Goal: Task Accomplishment & Management: Complete application form

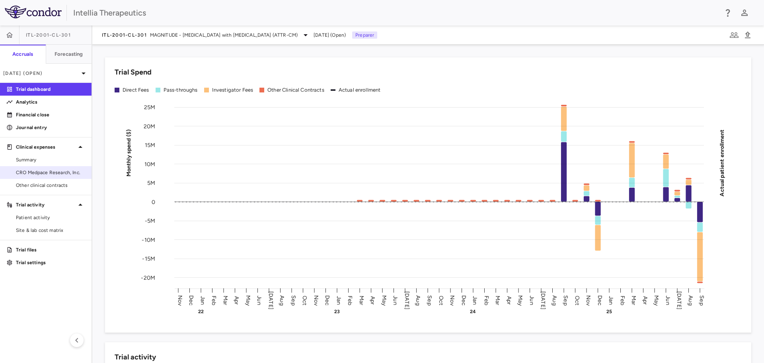
click at [53, 177] on link "CRO Medpace Research, Inc." at bounding box center [46, 172] width 92 height 12
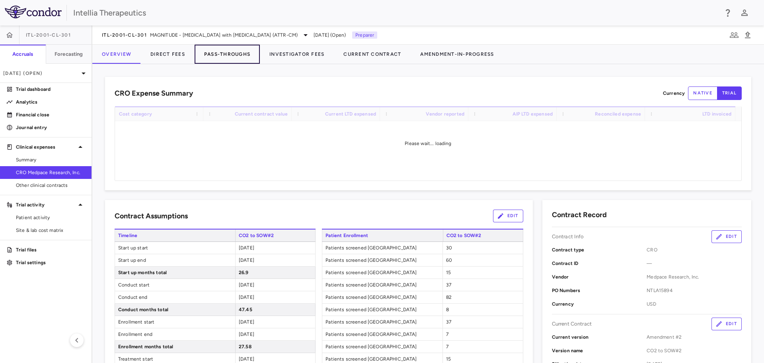
click at [244, 55] on button "Pass-Throughs" at bounding box center [227, 54] width 65 height 19
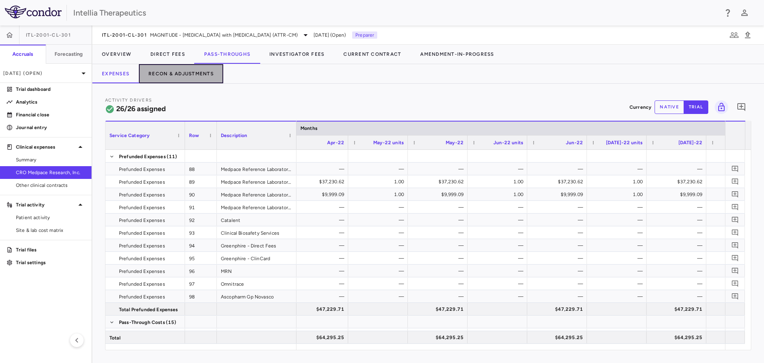
click at [187, 72] on button "Recon & Adjustments" at bounding box center [181, 73] width 84 height 19
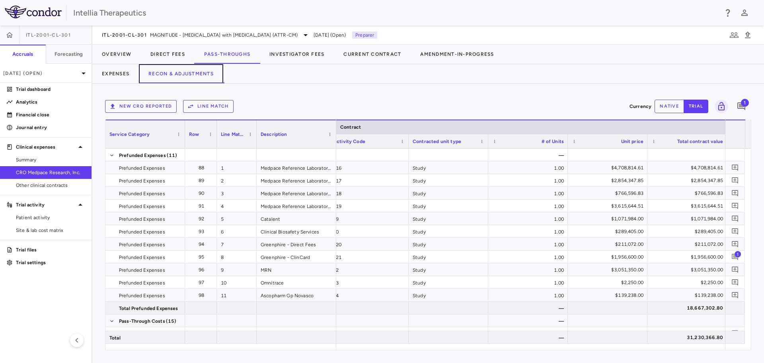
scroll to position [0, 110]
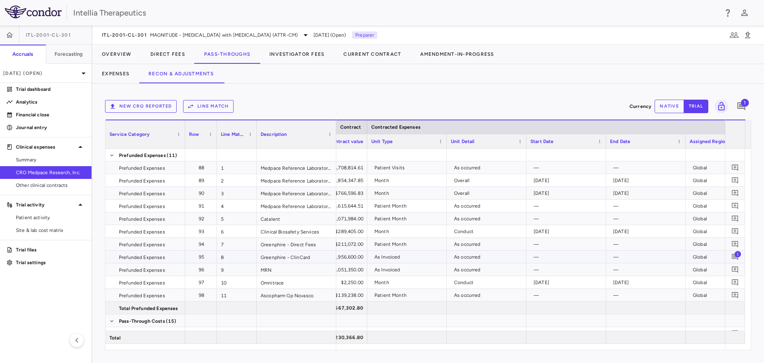
click at [738, 255] on span "1" at bounding box center [738, 253] width 6 height 6
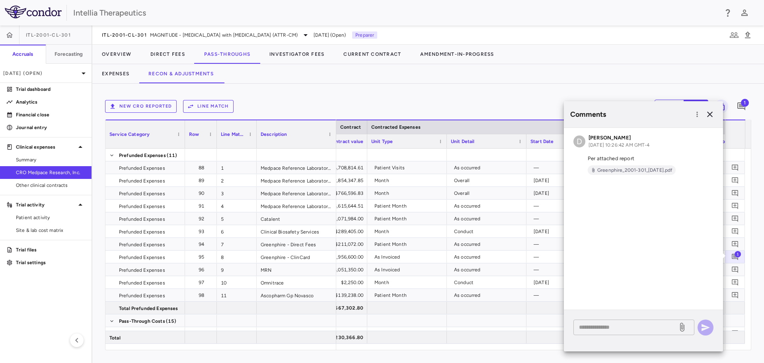
click at [606, 323] on textarea at bounding box center [625, 326] width 93 height 9
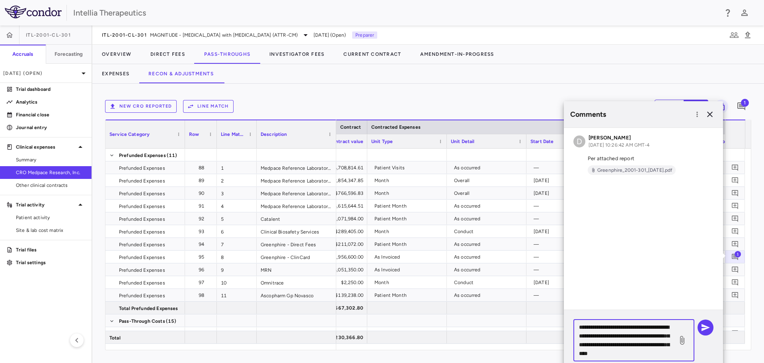
scroll to position [2, 0]
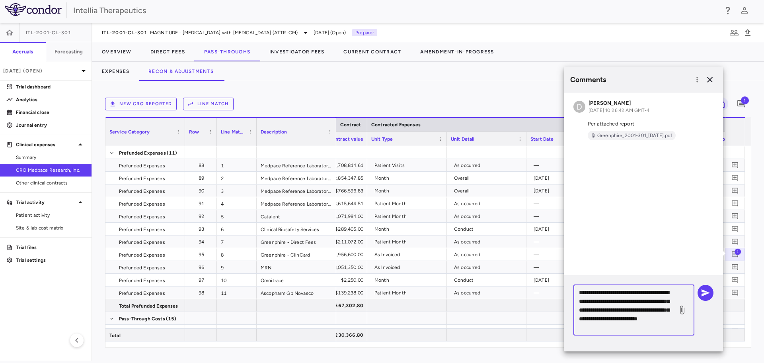
type textarea "**********"
click at [684, 308] on icon at bounding box center [682, 310] width 10 height 10
click at [0, 0] on input "file" at bounding box center [0, 0] width 0 height 0
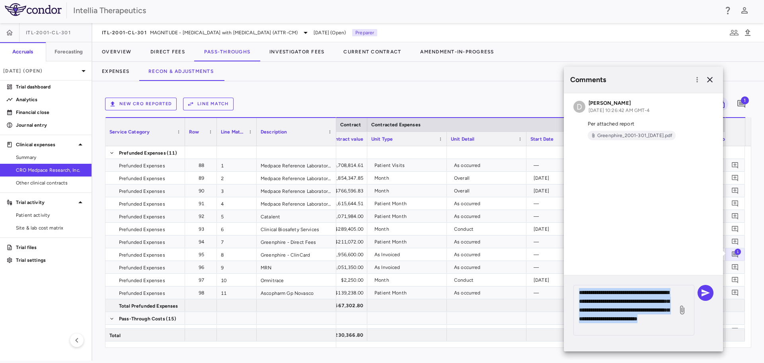
drag, startPoint x: 674, startPoint y: 327, endPoint x: 564, endPoint y: 298, distance: 113.4
click at [564, 298] on div "**********" at bounding box center [643, 313] width 159 height 76
copy div "**********"
click at [708, 81] on icon "button" at bounding box center [710, 80] width 6 height 6
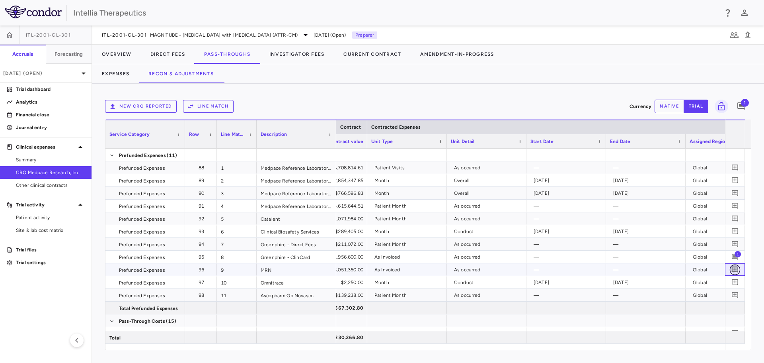
click at [740, 270] on button "button" at bounding box center [735, 269] width 11 height 11
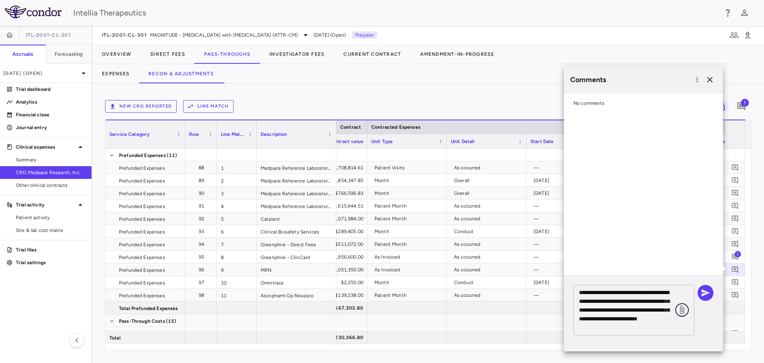
click at [686, 308] on icon at bounding box center [682, 310] width 10 height 10
click at [0, 0] on input "file" at bounding box center [0, 0] width 0 height 0
click at [701, 293] on icon "button" at bounding box center [706, 293] width 10 height 10
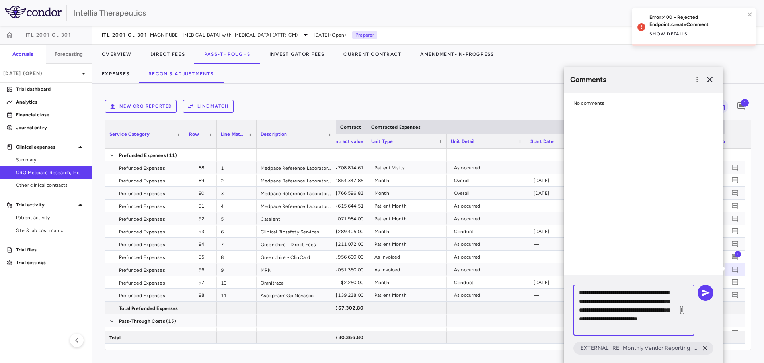
click at [650, 320] on textarea "**********" at bounding box center [625, 310] width 93 height 44
click at [706, 285] on button "button" at bounding box center [706, 293] width 16 height 16
click at [682, 33] on button "Show details" at bounding box center [669, 34] width 38 height 13
click at [706, 347] on icon at bounding box center [705, 347] width 7 height 7
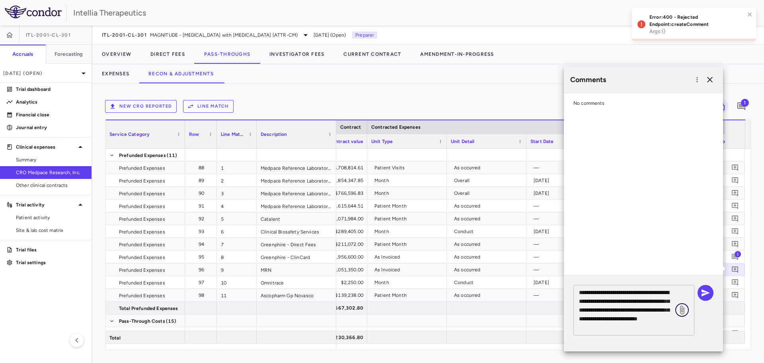
click at [681, 312] on icon at bounding box center [682, 310] width 10 height 10
click at [0, 0] on input "file" at bounding box center [0, 0] width 0 height 0
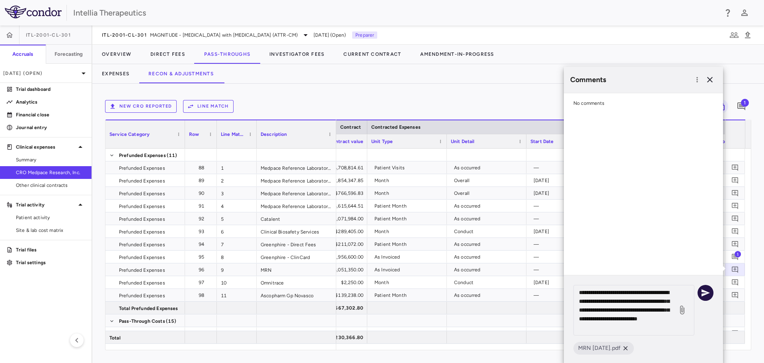
click at [704, 291] on icon "button" at bounding box center [706, 292] width 8 height 7
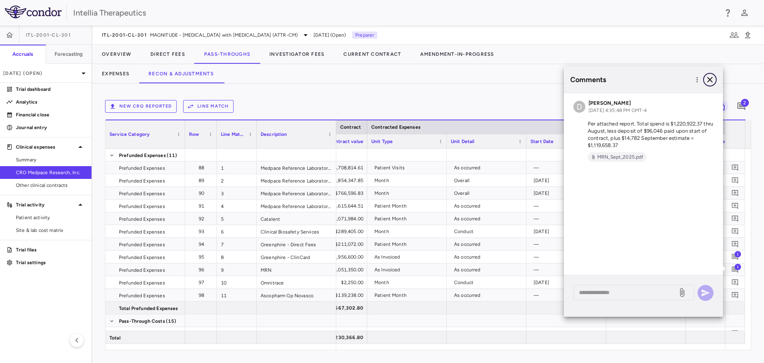
click at [706, 79] on icon "button" at bounding box center [710, 80] width 10 height 10
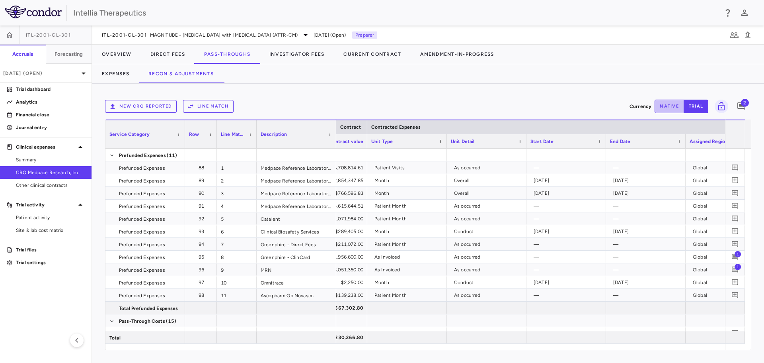
click at [673, 107] on button "native" at bounding box center [669, 107] width 29 height 14
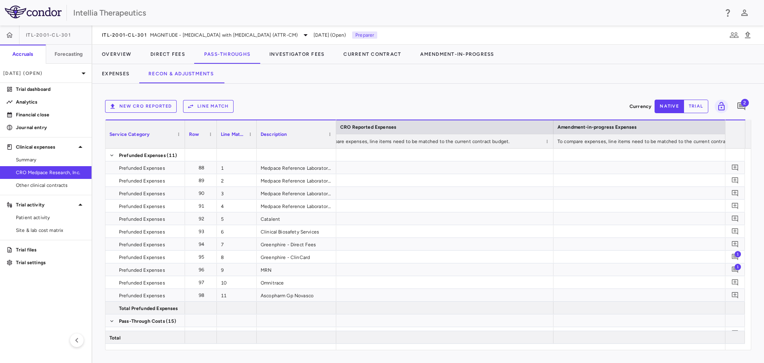
scroll to position [0, 1345]
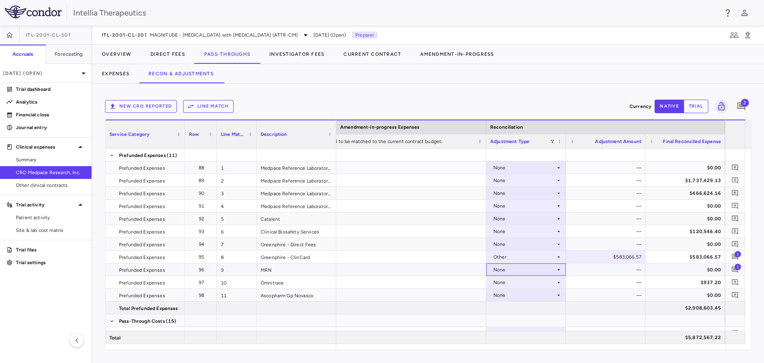
click at [539, 269] on div "None" at bounding box center [525, 269] width 62 height 13
click at [525, 296] on li "Other" at bounding box center [526, 297] width 79 height 12
click at [618, 267] on div "$0.00" at bounding box center [607, 269] width 68 height 13
click at [618, 269] on div "$0.00" at bounding box center [607, 269] width 68 height 13
type input "*"
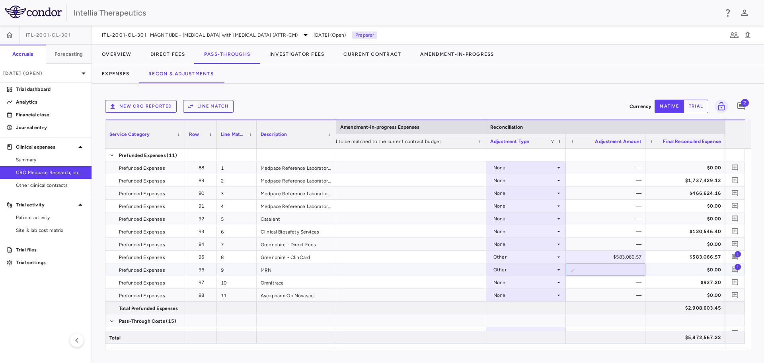
type input "**********"
click at [459, 271] on div at bounding box center [367, 269] width 239 height 12
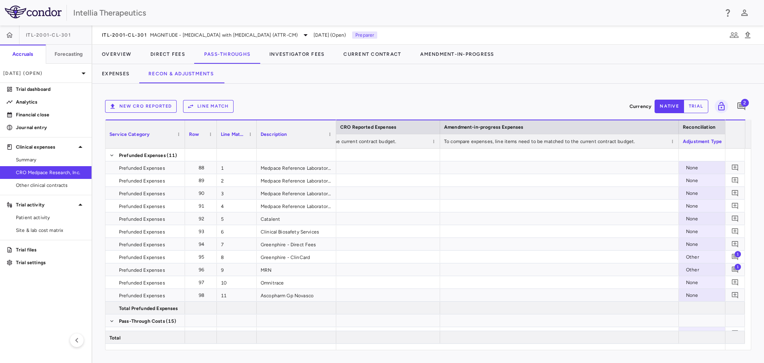
scroll to position [0, 1157]
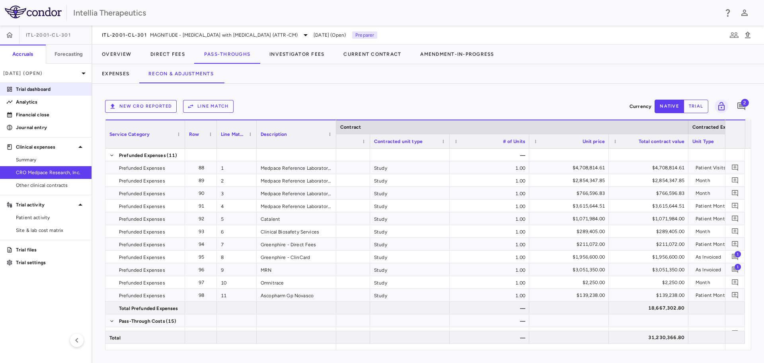
click at [46, 85] on link "Trial dashboard" at bounding box center [46, 89] width 92 height 12
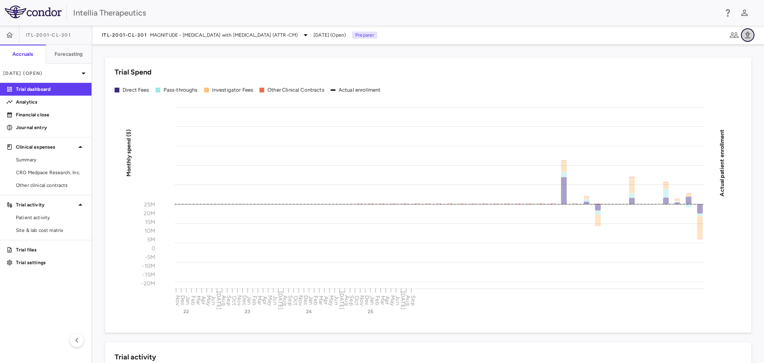
click at [746, 28] on button "button" at bounding box center [748, 35] width 14 height 14
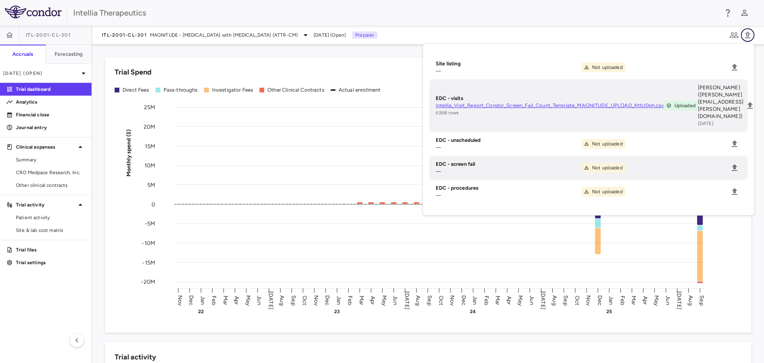
click at [746, 28] on button "button" at bounding box center [748, 35] width 14 height 14
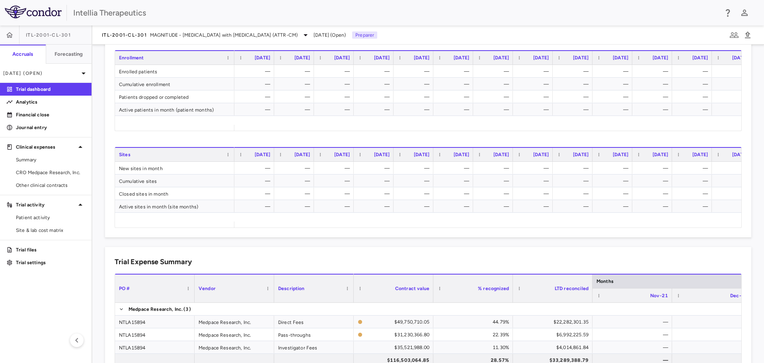
drag, startPoint x: 299, startPoint y: 124, endPoint x: 459, endPoint y: 138, distance: 161.0
click at [484, 131] on div "Drag here to set row groups Drag here to set column labels Enrollment Nov 2021 …" at bounding box center [428, 98] width 627 height 97
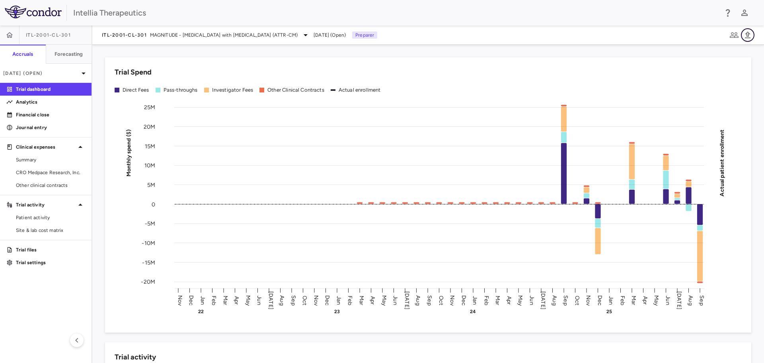
click at [748, 38] on icon "button" at bounding box center [748, 34] width 6 height 7
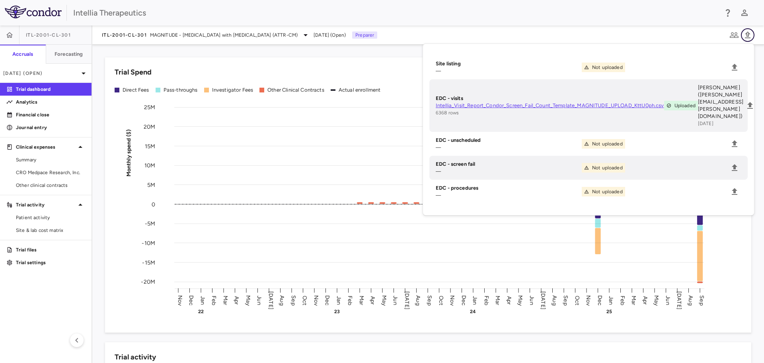
click at [750, 37] on icon "button" at bounding box center [748, 35] width 10 height 10
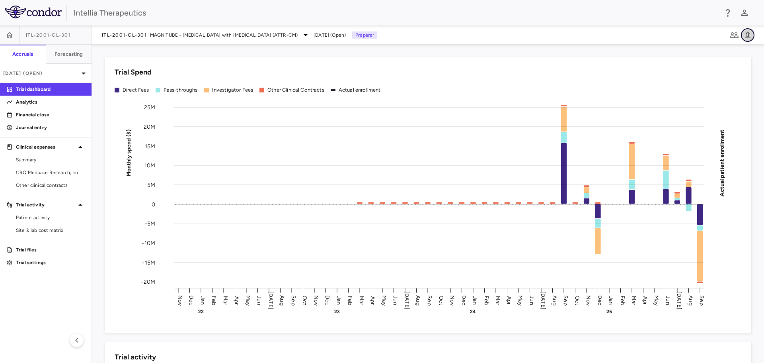
click at [742, 39] on button "button" at bounding box center [748, 35] width 14 height 14
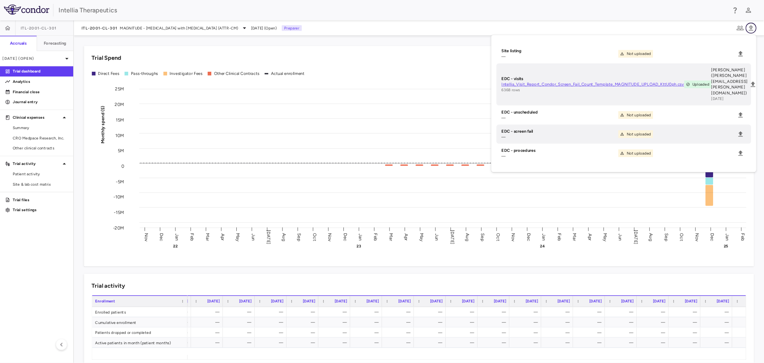
scroll to position [0, 1030]
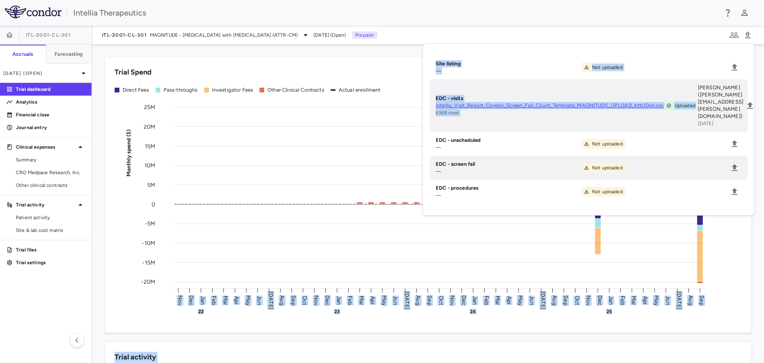
drag, startPoint x: 693, startPoint y: 88, endPoint x: 763, endPoint y: 111, distance: 73.3
click at [763, 111] on body "Skip to sidebar Skip to main content Intellia Therapeutics ITL-2001-CL-301 Accr…" at bounding box center [382, 181] width 764 height 363
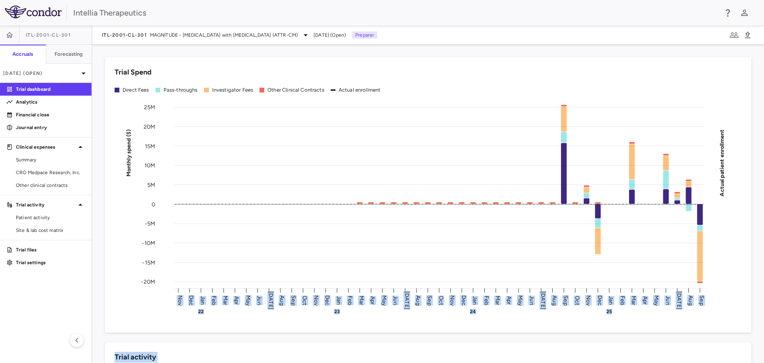
click at [733, 252] on icon "Monthly spend ($) -20M -15M -10M -5M 0 5M 10M 15M 20M 25M Actual patient enroll…" at bounding box center [425, 206] width 621 height 220
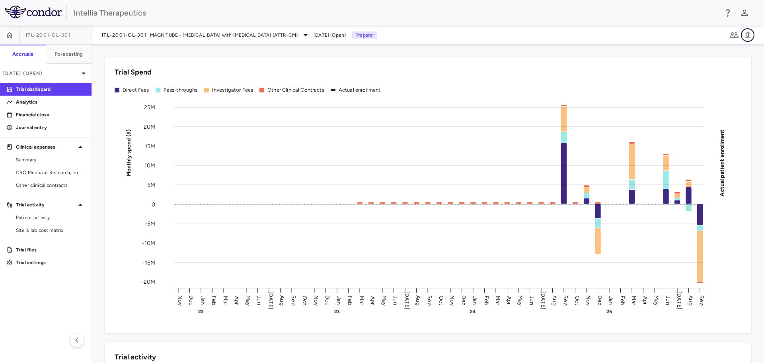
click at [744, 36] on icon "button" at bounding box center [748, 35] width 10 height 10
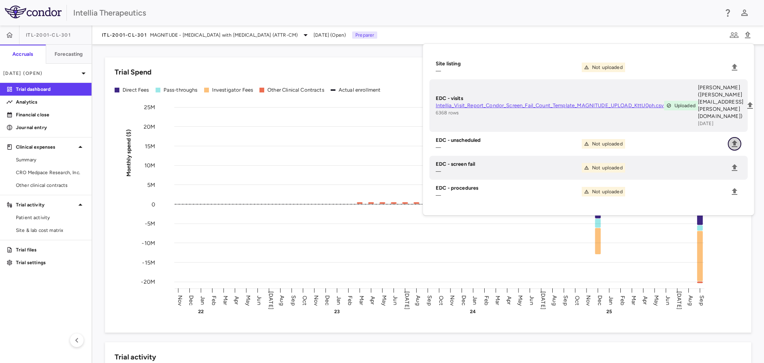
click at [735, 140] on icon "Upload" at bounding box center [735, 143] width 6 height 7
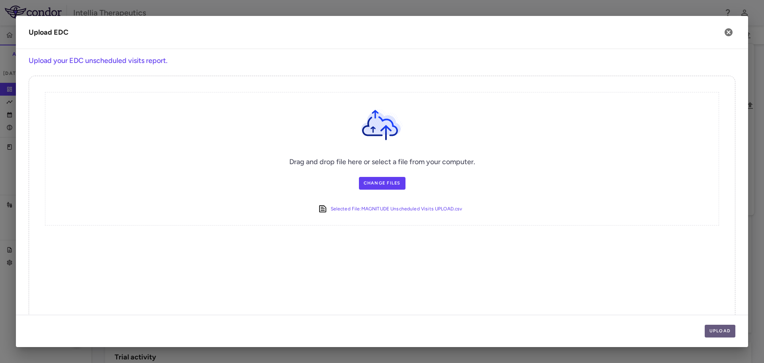
click at [709, 331] on button "Upload" at bounding box center [720, 330] width 31 height 13
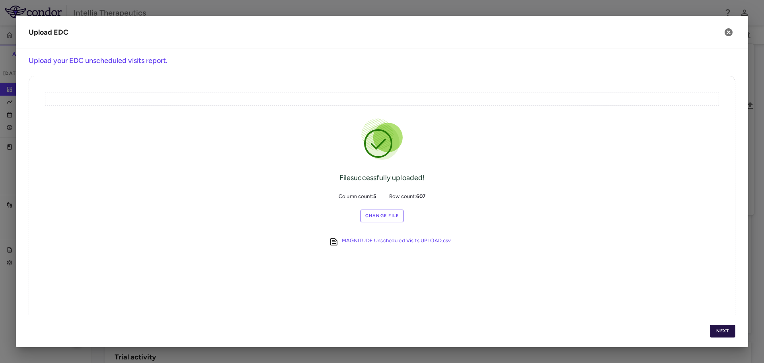
click at [715, 325] on button "Next" at bounding box center [722, 330] width 25 height 13
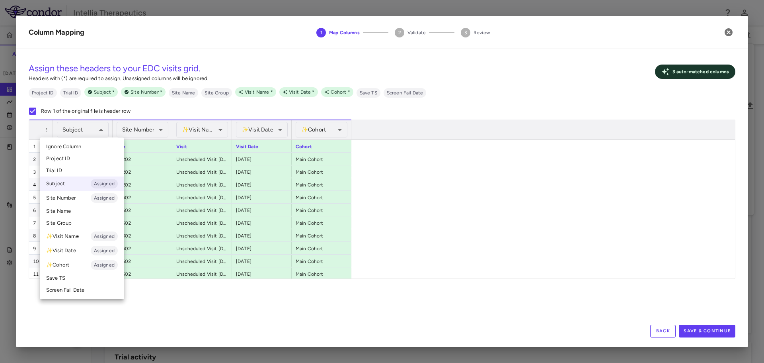
click at [466, 198] on div at bounding box center [382, 181] width 764 height 363
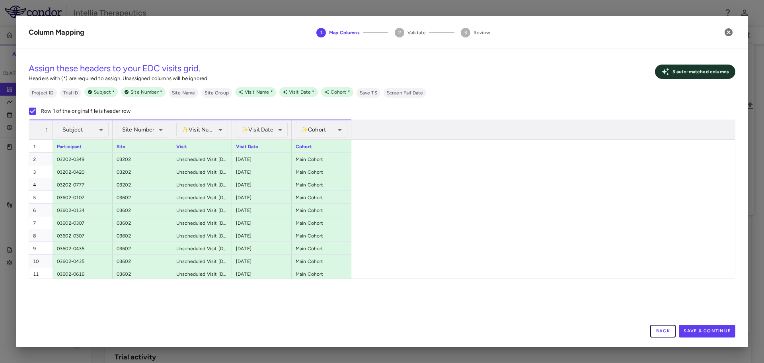
drag, startPoint x: 665, startPoint y: 326, endPoint x: 673, endPoint y: 348, distance: 23.8
click at [665, 326] on button "Back" at bounding box center [662, 330] width 25 height 13
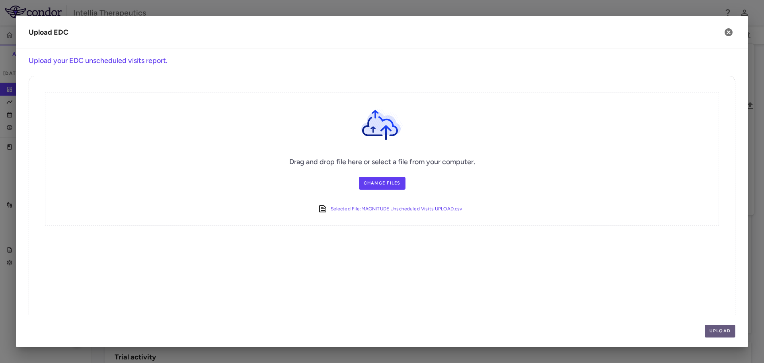
click at [719, 330] on button "Upload" at bounding box center [720, 330] width 31 height 13
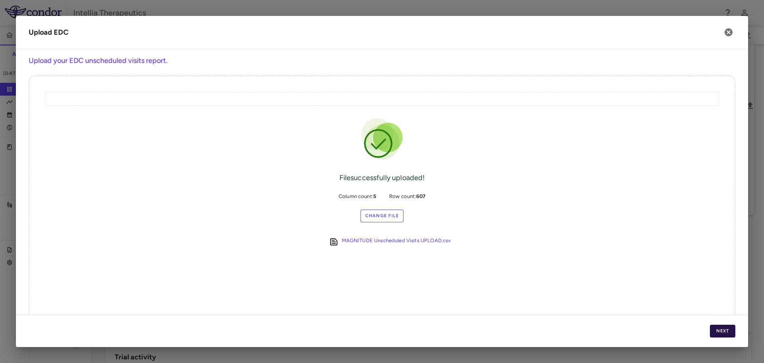
click at [712, 328] on button "Next" at bounding box center [722, 330] width 25 height 13
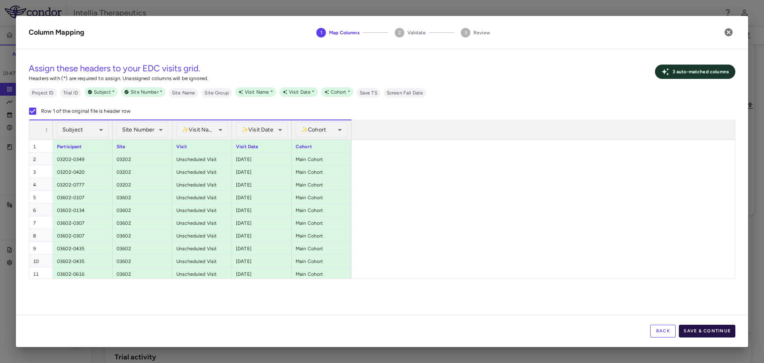
click at [701, 330] on button "Save & Continue" at bounding box center [707, 330] width 57 height 13
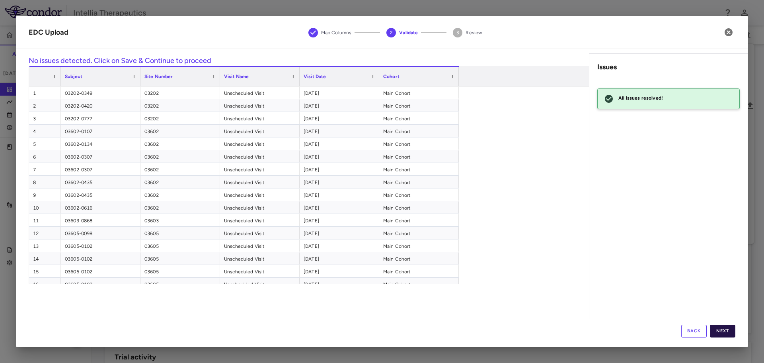
click at [724, 336] on button "Next" at bounding box center [722, 330] width 25 height 13
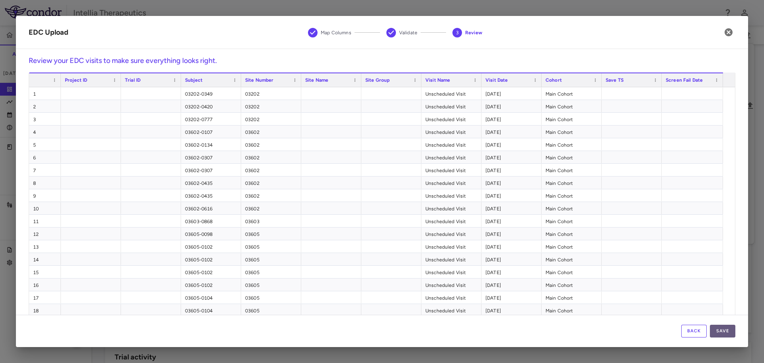
click at [718, 328] on button "Save" at bounding box center [722, 330] width 25 height 13
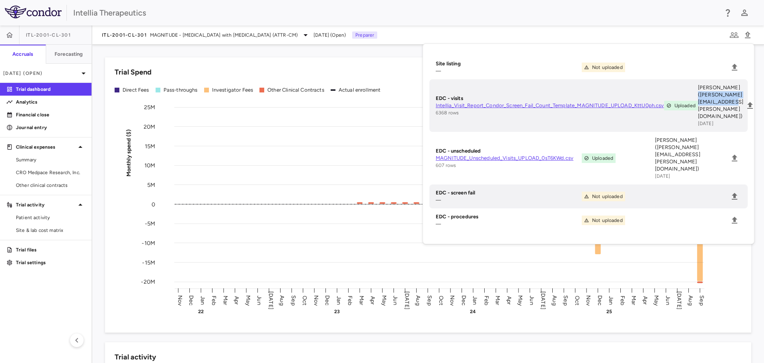
drag, startPoint x: 760, startPoint y: 96, endPoint x: 716, endPoint y: 3, distance: 102.7
click at [744, 87] on p "David Towslee (david.towslee@intelliatx.com)" at bounding box center [720, 102] width 45 height 36
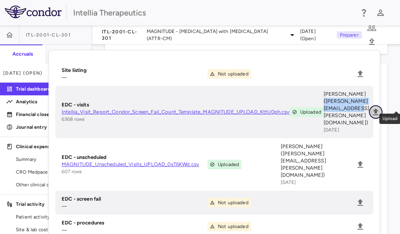
click at [381, 107] on icon "Upload" at bounding box center [376, 112] width 10 height 10
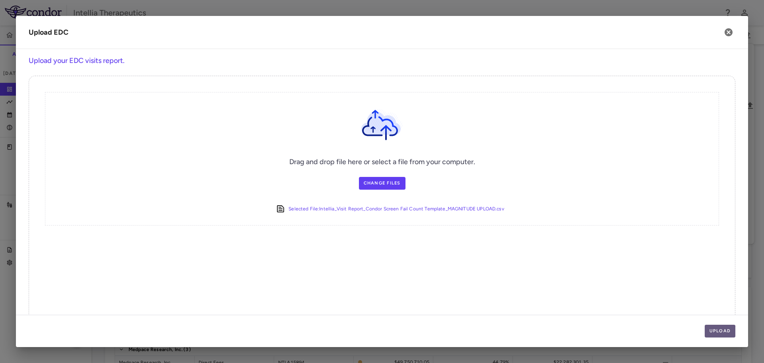
click at [711, 331] on button "Upload" at bounding box center [720, 330] width 31 height 13
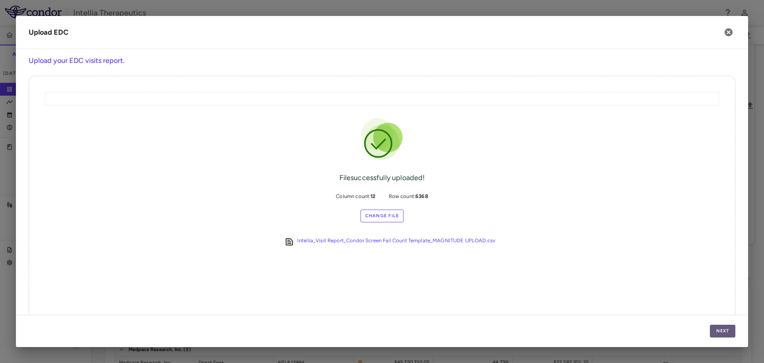
click at [717, 326] on button "Next" at bounding box center [722, 330] width 25 height 13
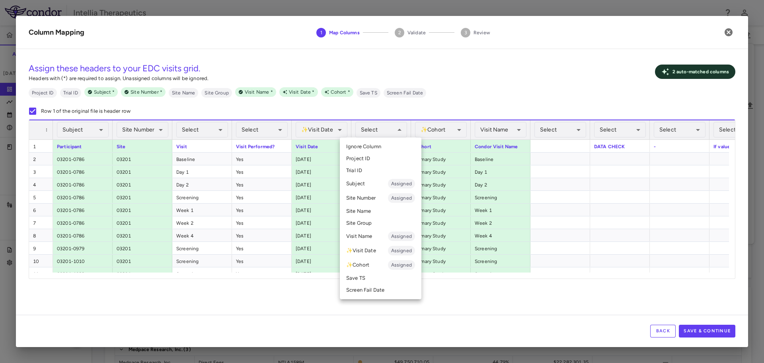
click at [472, 91] on div at bounding box center [382, 181] width 764 height 363
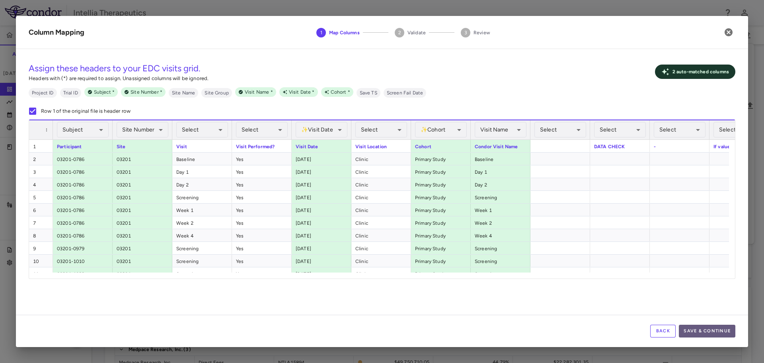
click at [708, 328] on button "Save & Continue" at bounding box center [707, 330] width 57 height 13
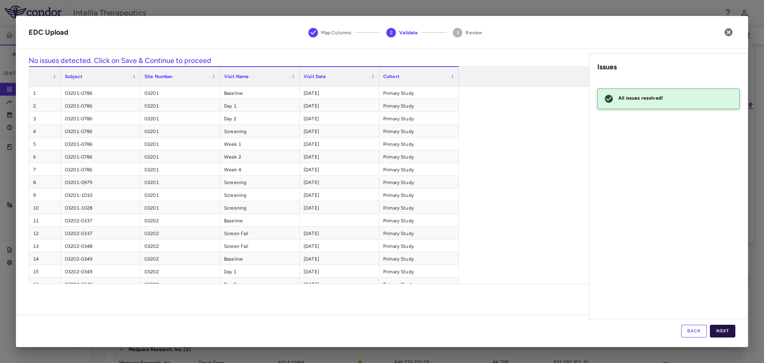
click at [723, 333] on button "Next" at bounding box center [722, 330] width 25 height 13
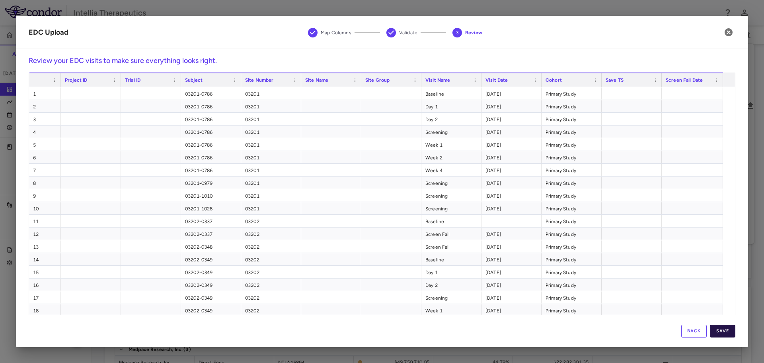
click at [719, 330] on button "Save" at bounding box center [722, 330] width 25 height 13
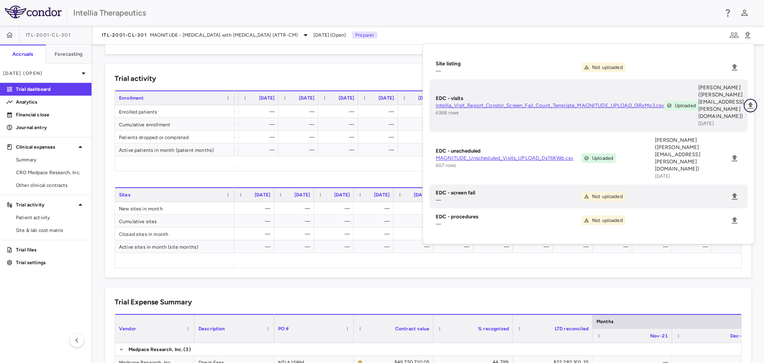
scroll to position [0, 18]
click at [27, 215] on span "Patient activity" at bounding box center [50, 217] width 69 height 7
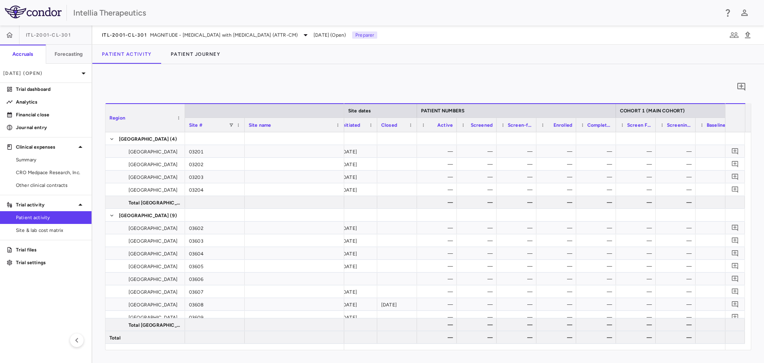
scroll to position [0, 236]
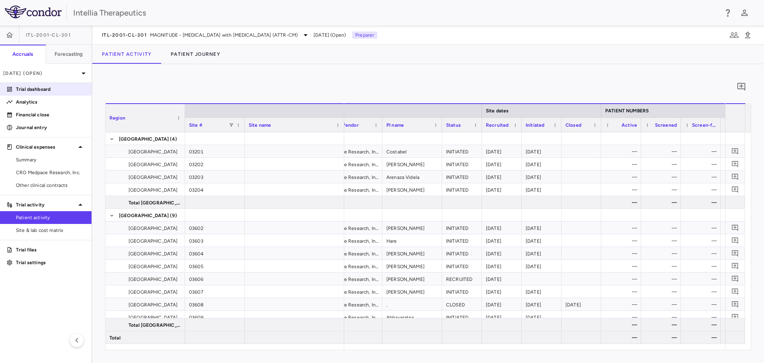
click at [40, 83] on link "Trial dashboard" at bounding box center [46, 89] width 92 height 12
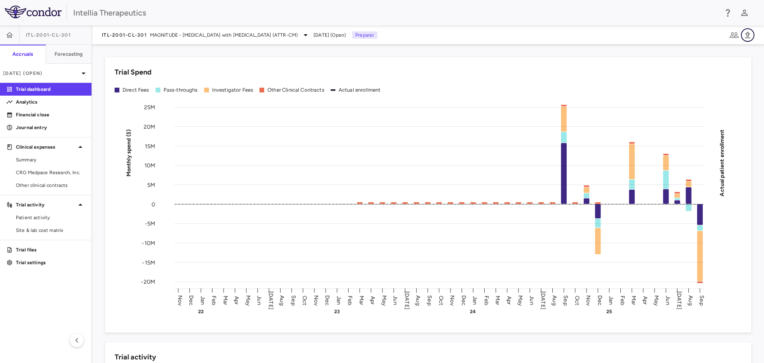
click at [746, 38] on icon "button" at bounding box center [748, 35] width 10 height 10
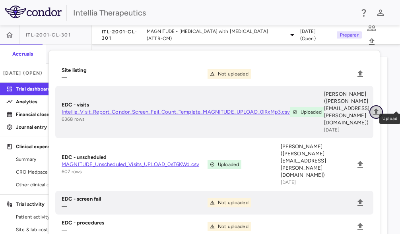
click at [381, 107] on icon "Upload" at bounding box center [377, 112] width 10 height 10
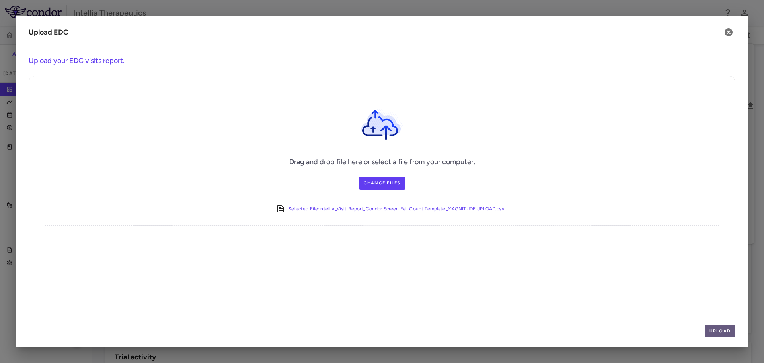
click at [716, 329] on button "Upload" at bounding box center [720, 330] width 31 height 13
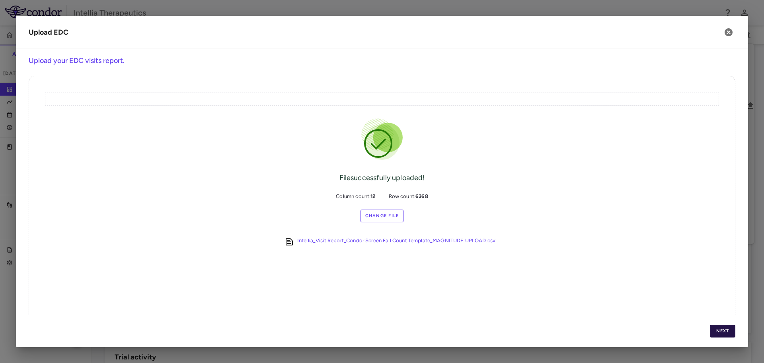
click at [725, 331] on button "Next" at bounding box center [722, 330] width 25 height 13
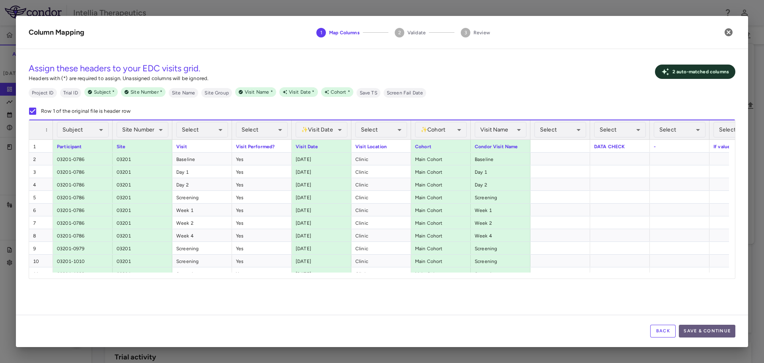
click at [703, 332] on button "Save & Continue" at bounding box center [707, 330] width 57 height 13
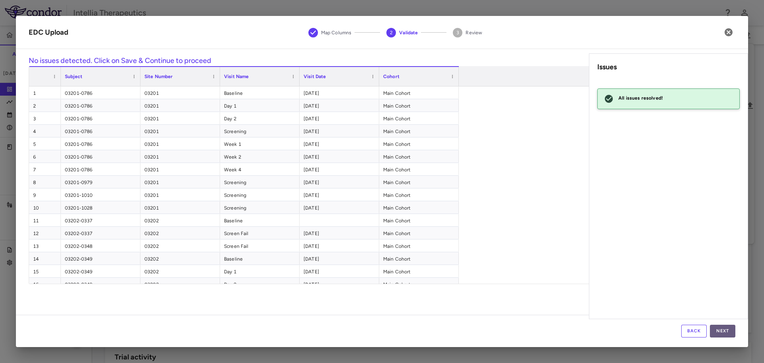
click at [719, 333] on button "Next" at bounding box center [722, 330] width 25 height 13
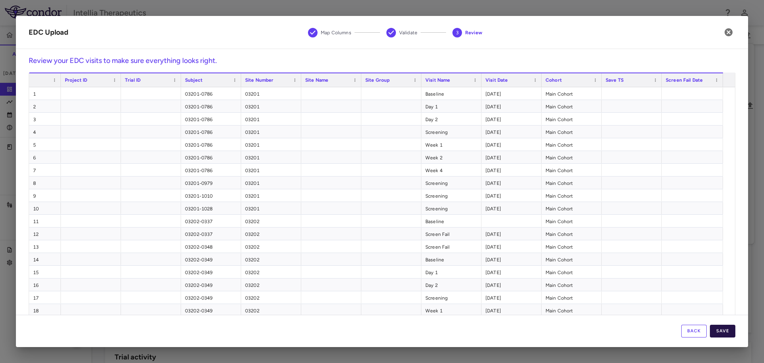
click at [724, 330] on button "Save" at bounding box center [722, 330] width 25 height 13
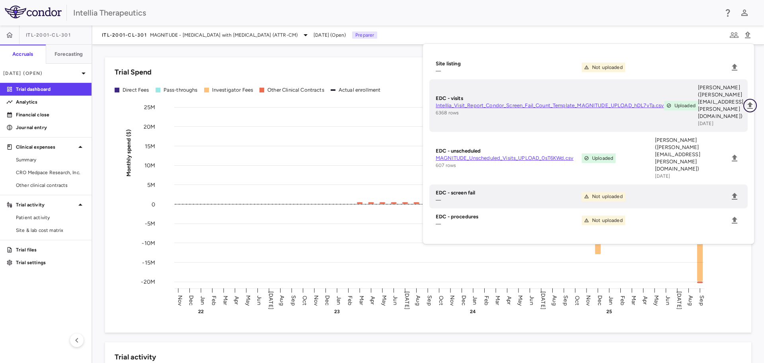
scroll to position [0, 18]
click at [737, 235] on div "Trial Spend Direct Fees Pass-throughs Investigator Fees Other Clinical Contract…" at bounding box center [428, 204] width 672 height 318
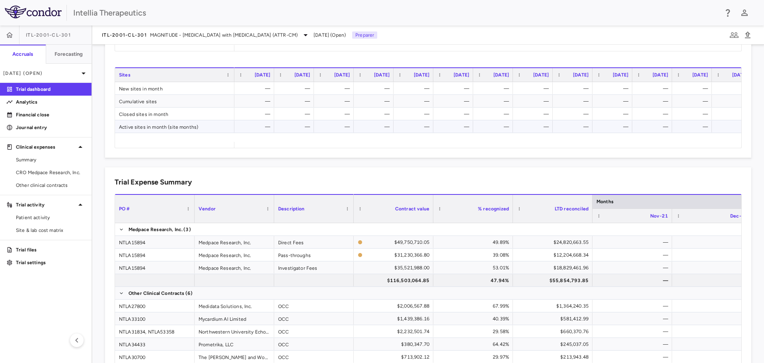
scroll to position [478, 0]
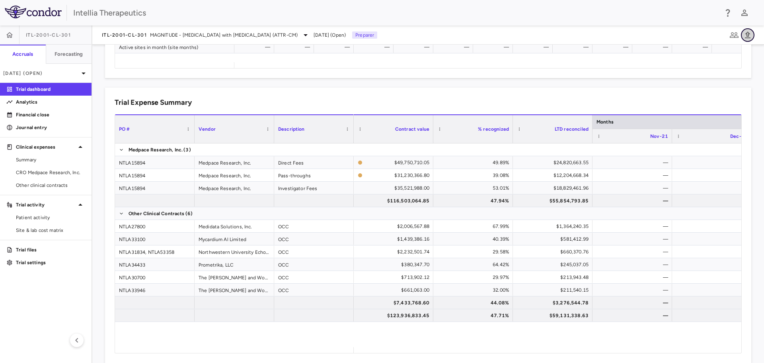
click at [746, 31] on icon "button" at bounding box center [748, 35] width 10 height 10
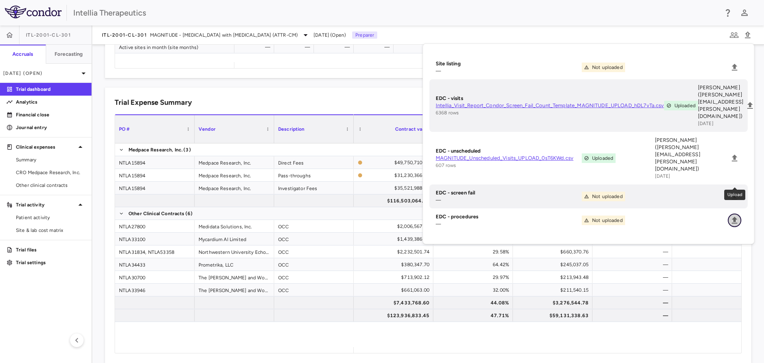
click at [736, 215] on icon "Upload" at bounding box center [735, 220] width 10 height 10
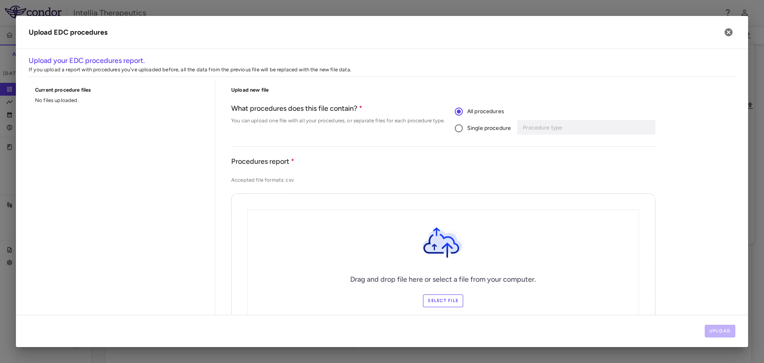
click at [482, 127] on span "Single procedure" at bounding box center [489, 128] width 44 height 9
click at [556, 130] on input "Procedure type" at bounding box center [580, 127] width 117 height 10
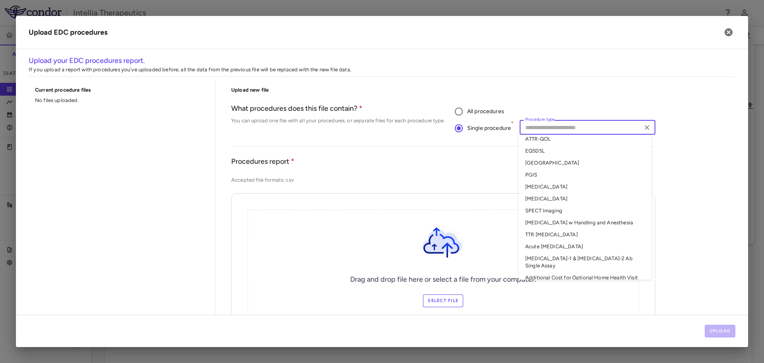
scroll to position [0, 0]
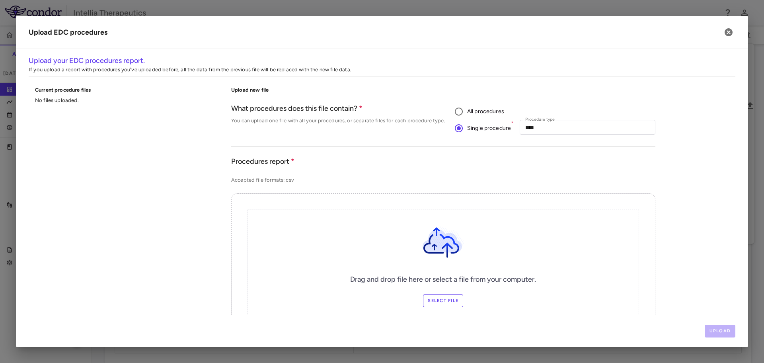
click at [468, 114] on span "All procedures" at bounding box center [485, 111] width 37 height 9
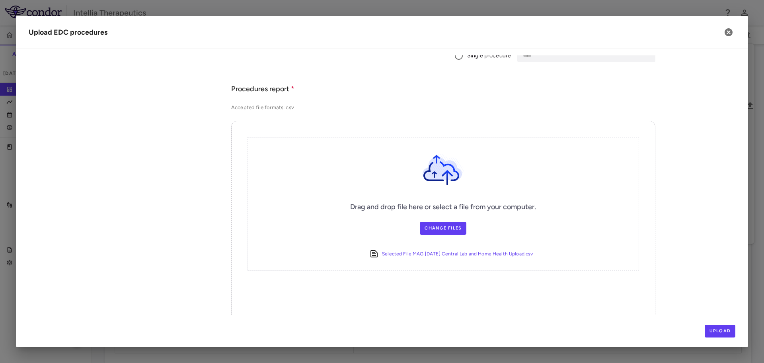
scroll to position [80, 0]
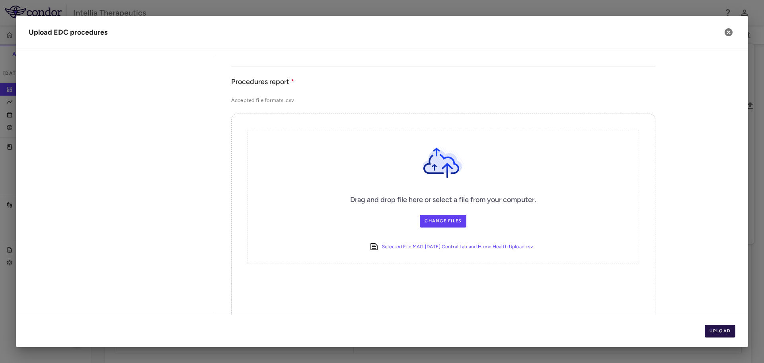
click at [708, 331] on button "Upload" at bounding box center [720, 330] width 31 height 13
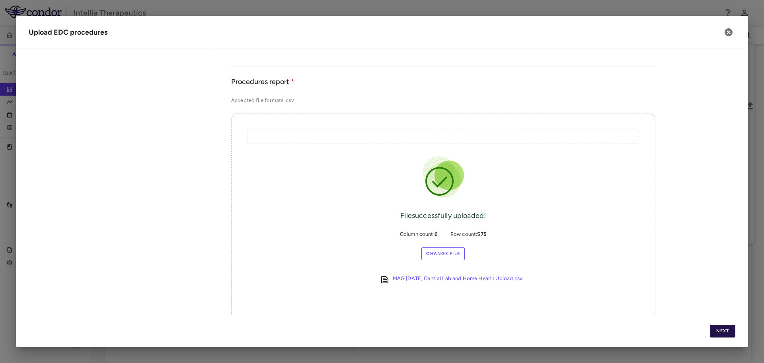
click at [724, 327] on button "Next" at bounding box center [722, 330] width 25 height 13
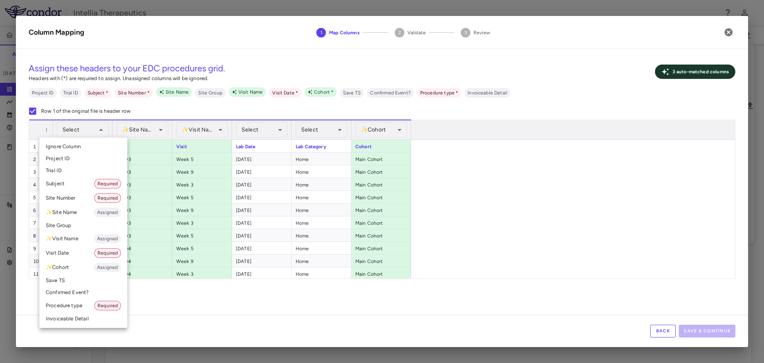
click at [82, 185] on li "Subject Required" at bounding box center [83, 183] width 88 height 14
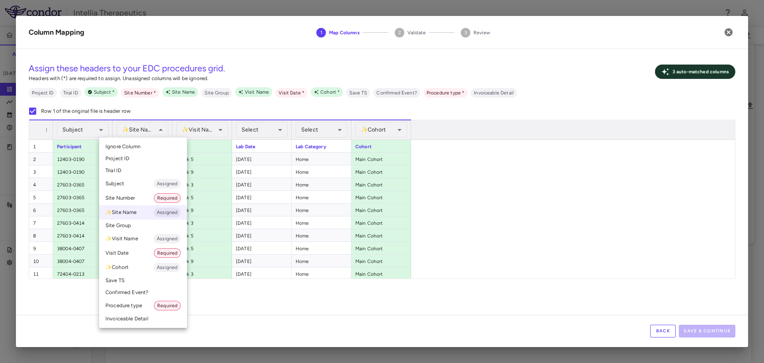
click at [135, 200] on li "Site Number Required" at bounding box center [143, 198] width 88 height 14
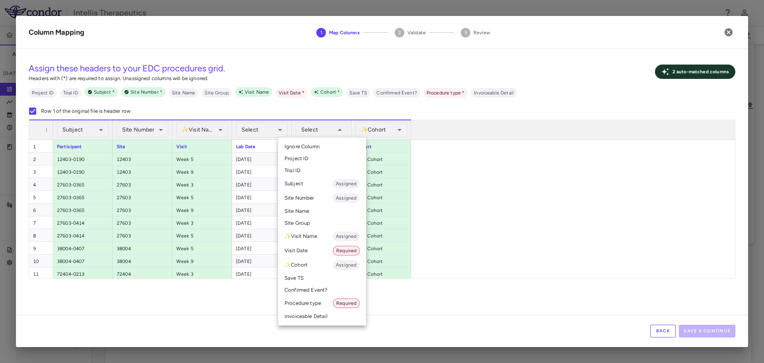
click at [246, 128] on div at bounding box center [382, 181] width 764 height 363
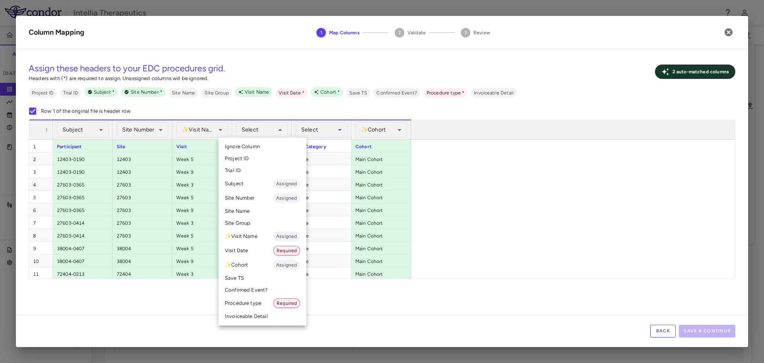
click at [252, 252] on li "Visit Date Required" at bounding box center [263, 250] width 88 height 14
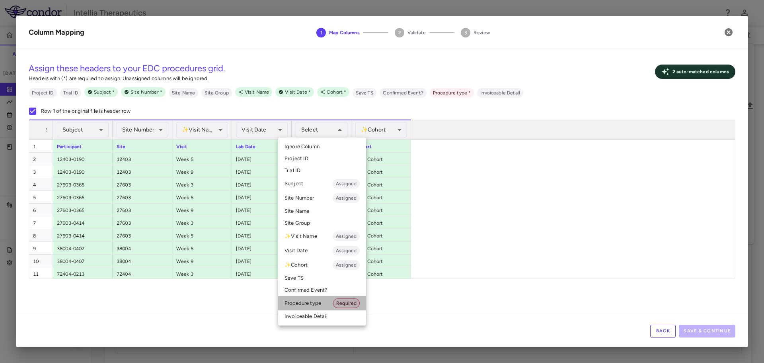
click at [320, 299] on li "Procedure type Required" at bounding box center [322, 303] width 88 height 14
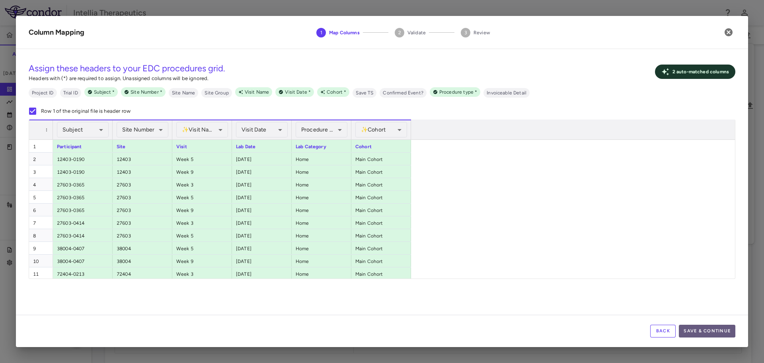
click at [687, 326] on button "Save & Continue" at bounding box center [707, 330] width 57 height 13
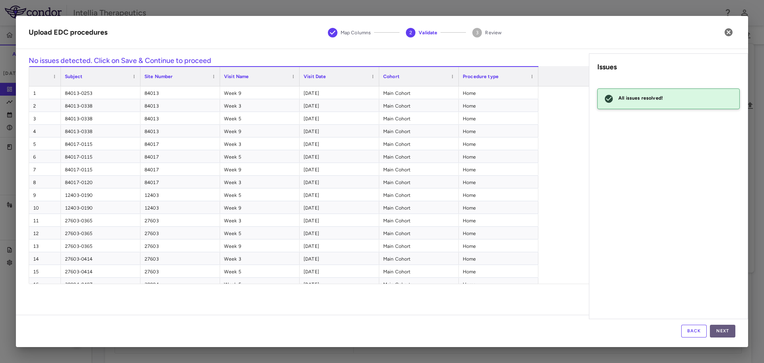
click at [722, 334] on button "Next" at bounding box center [722, 330] width 25 height 13
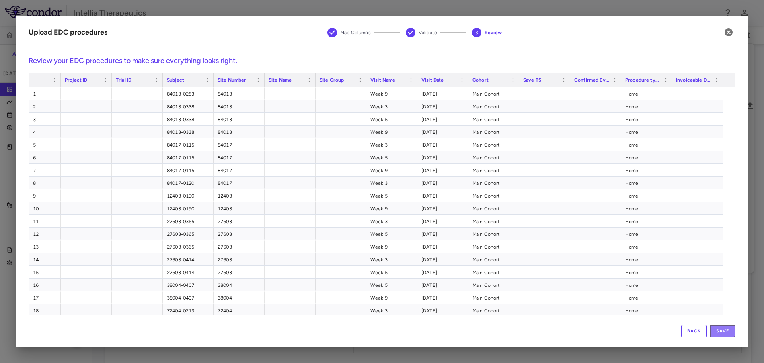
click at [722, 334] on button "Save" at bounding box center [722, 330] width 25 height 13
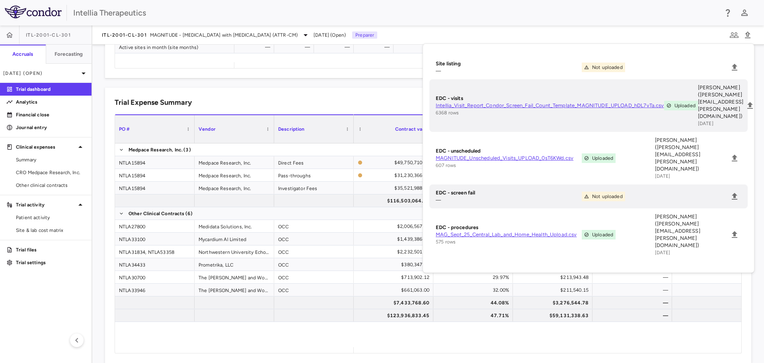
drag, startPoint x: 445, startPoint y: 19, endPoint x: 349, endPoint y: 7, distance: 96.7
click at [445, 19] on div "Intellia Therapeutics" at bounding box center [382, 12] width 764 height 25
